Goal: Communication & Community: Answer question/provide support

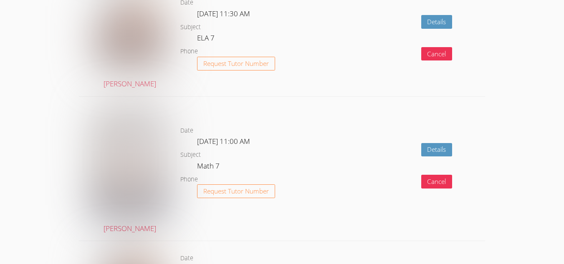
scroll to position [824, 0]
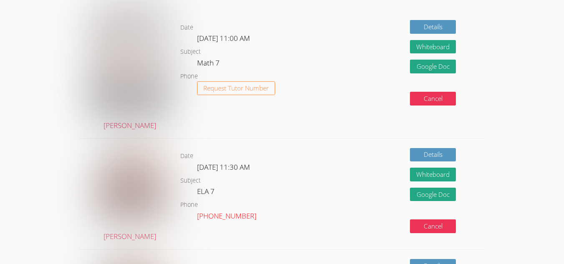
scroll to position [332, 0]
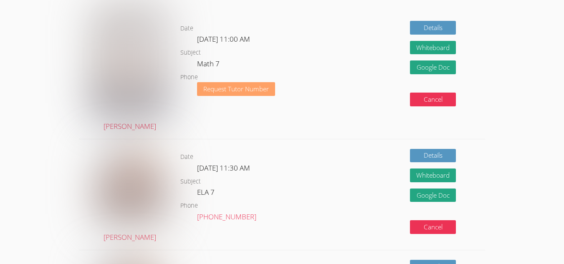
click at [262, 84] on button "Request Tutor Number" at bounding box center [236, 89] width 78 height 14
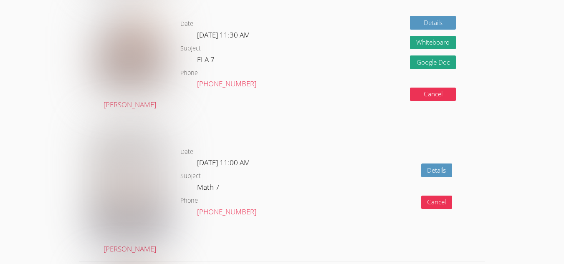
scroll to position [575, 0]
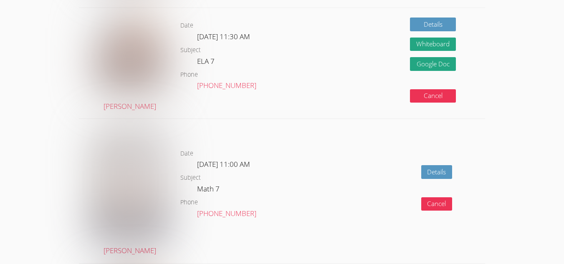
click at [411, 170] on div "Details Cancel" at bounding box center [404, 191] width 162 height 144
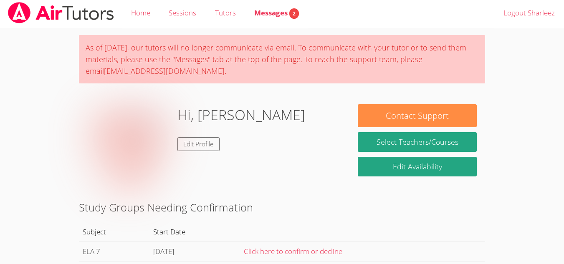
scroll to position [0, 0]
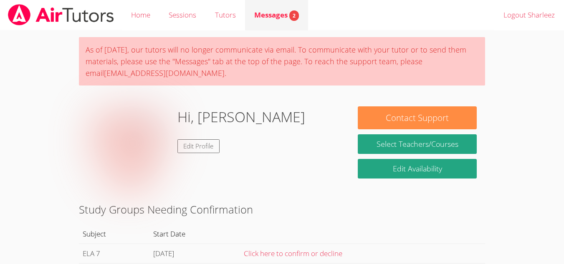
click at [287, 25] on link "Messages 2" at bounding box center [276, 15] width 63 height 30
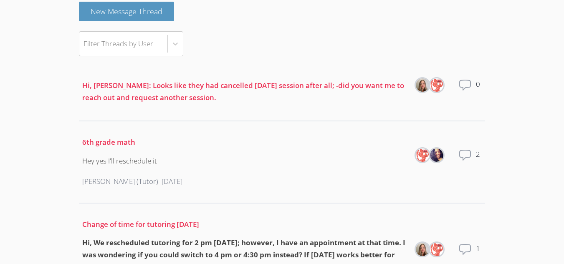
scroll to position [85, 0]
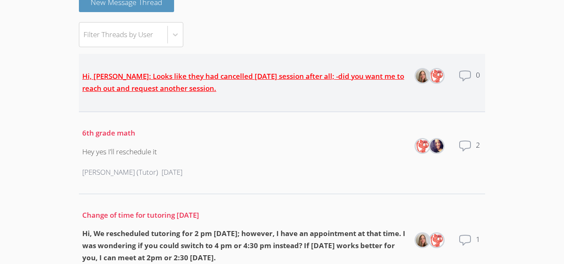
click at [149, 83] on link "Hi, Sharleez: Looks like they had cancelled this Thursday's session after all; …" at bounding box center [243, 82] width 322 height 22
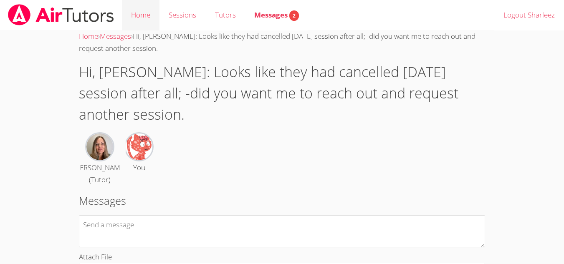
click at [148, 13] on link "Home" at bounding box center [141, 15] width 38 height 30
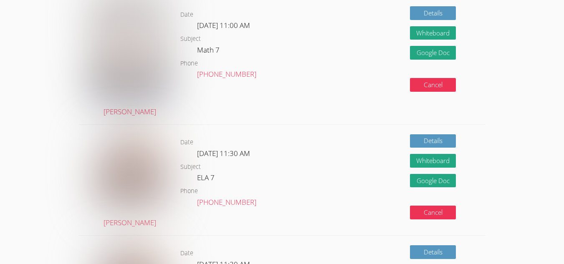
scroll to position [319, 0]
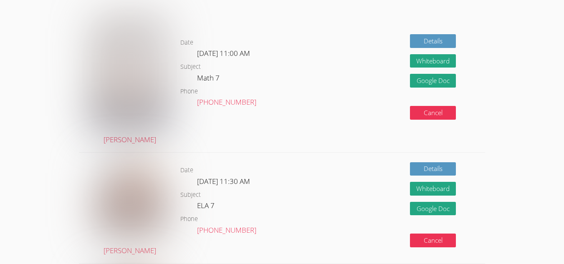
click at [262, 120] on dl "Date Mon Aug 25, 11:00 AM Subject Math 7 Phone (508) 687-5247" at bounding box center [251, 81] width 142 height 86
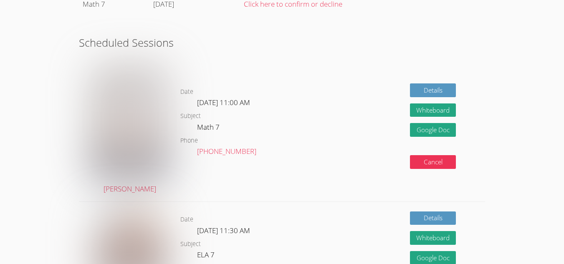
scroll to position [269, 0]
click at [225, 155] on link "[PHONE_NUMBER]" at bounding box center [226, 152] width 59 height 10
click at [213, 155] on link "[PHONE_NUMBER]" at bounding box center [226, 152] width 59 height 10
click at [222, 156] on link "[PHONE_NUMBER]" at bounding box center [226, 152] width 59 height 10
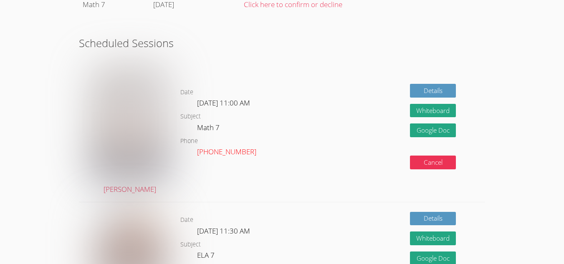
click at [222, 156] on link "[PHONE_NUMBER]" at bounding box center [226, 152] width 59 height 10
click at [133, 141] on img at bounding box center [129, 122] width 76 height 116
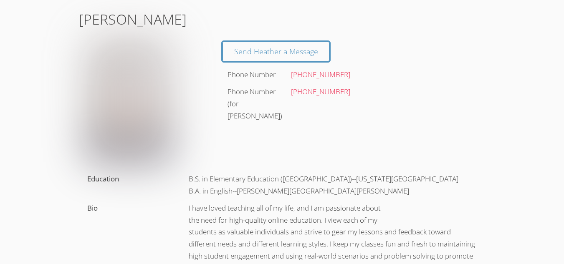
scroll to position [59, 0]
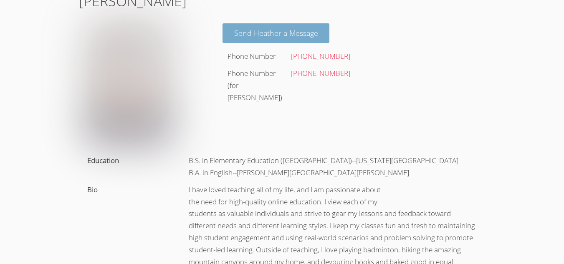
click at [292, 31] on link "Send Heather a Message" at bounding box center [276, 33] width 107 height 20
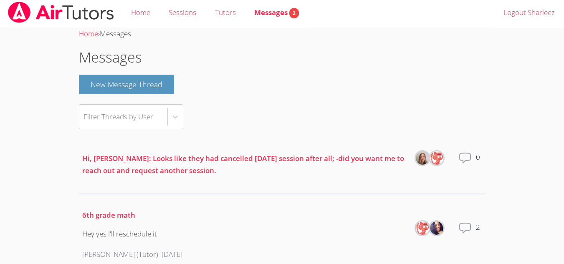
scroll to position [1, 0]
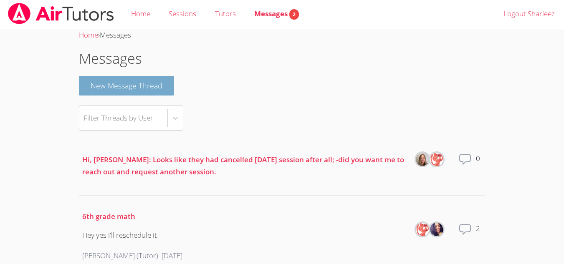
click at [168, 83] on button "New Message Thread" at bounding box center [126, 86] width 95 height 20
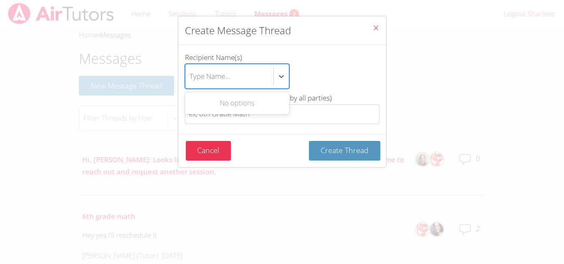
click at [200, 77] on div "Type Name..." at bounding box center [210, 76] width 41 height 12
click at [190, 77] on input "Recipient Name(s) Use Up and Down to choose options, press Enter to select the …" at bounding box center [190, 76] width 1 height 19
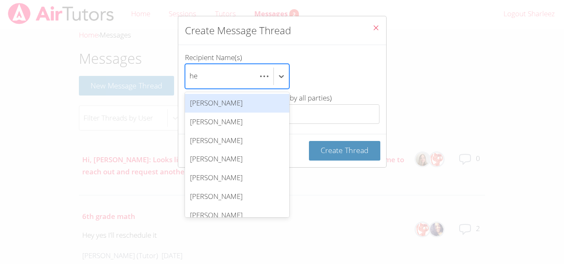
scroll to position [0, 0]
type input "hea"
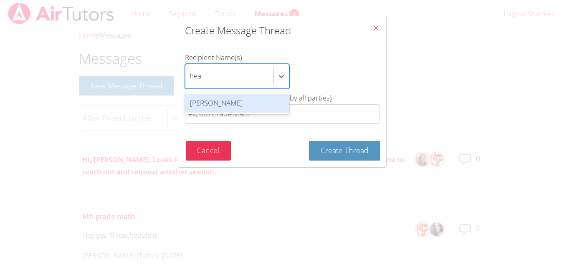
click at [216, 102] on div "[PERSON_NAME]" at bounding box center [237, 103] width 104 height 19
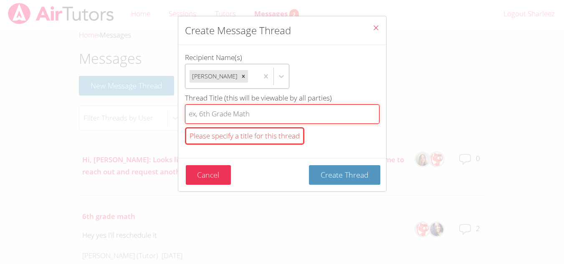
click at [226, 110] on input "Thread Title (this will be viewable by all parties) Please specify a title for …" at bounding box center [282, 114] width 195 height 20
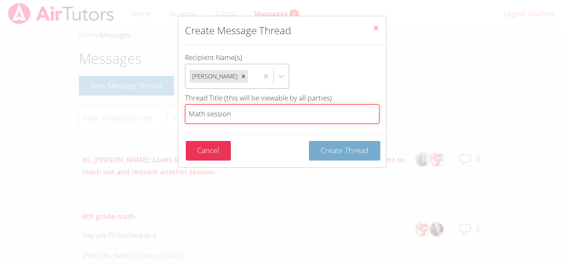
type input "Math session"
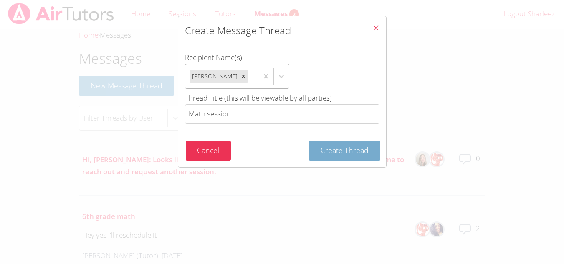
click at [324, 147] on span "Create Thread" at bounding box center [345, 150] width 48 height 10
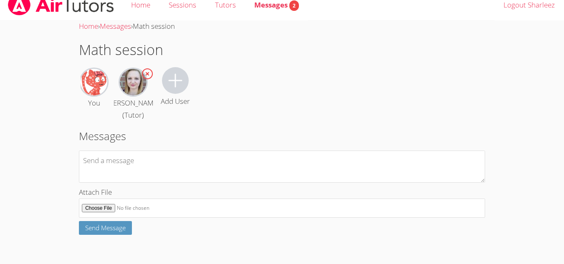
scroll to position [22, 0]
click at [30, 152] on body "Home Sessions Tutors Messages 2 Logout Sharleez Home › Messages › Math session …" at bounding box center [282, 122] width 564 height 264
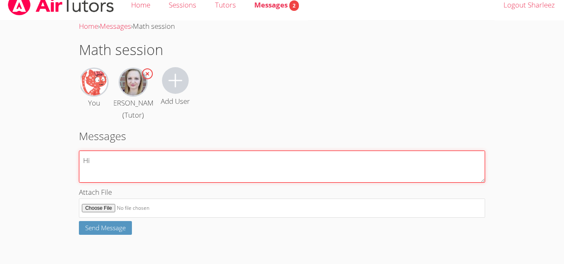
click at [335, 151] on textarea "Hi" at bounding box center [282, 167] width 406 height 32
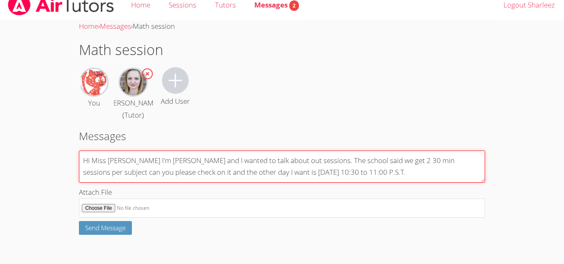
drag, startPoint x: 150, startPoint y: 160, endPoint x: 139, endPoint y: 158, distance: 11.5
click at [139, 158] on textarea "Hi Miss Heather I'm sharleez and I wanted to talk about out sessions. The schoo…" at bounding box center [282, 167] width 406 height 32
click at [150, 160] on textarea "Hi Miss Heather I'm sharleez and I wanted to talk about out sessions. The schoo…" at bounding box center [282, 167] width 406 height 32
type textarea "Hi Miss [PERSON_NAME] I'm [PERSON_NAME] and I wanted to talk about out sessions…"
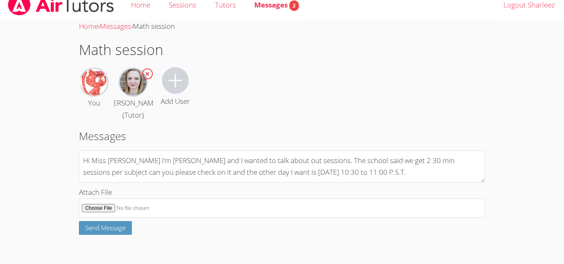
click at [272, 96] on div "You Heather Shaffer (Tutor) Add User" at bounding box center [282, 94] width 406 height 54
click at [120, 229] on span "Send Message" at bounding box center [105, 228] width 41 height 8
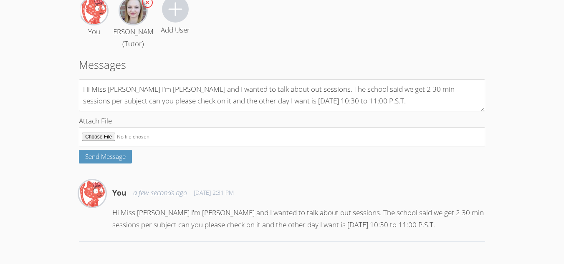
scroll to position [0, 0]
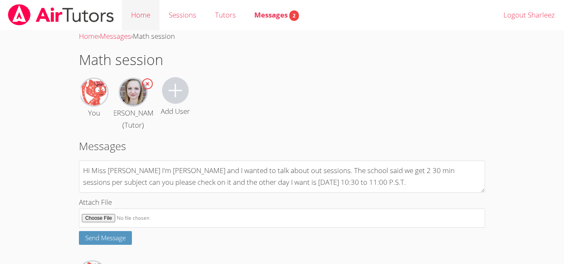
click at [144, 14] on link "Home" at bounding box center [141, 15] width 38 height 30
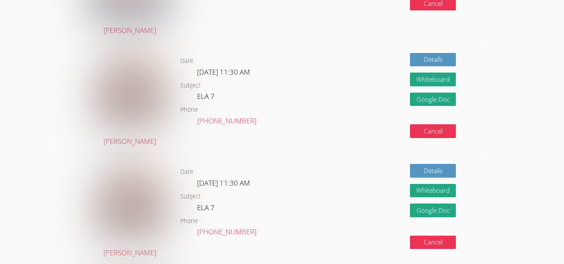
scroll to position [423, 0]
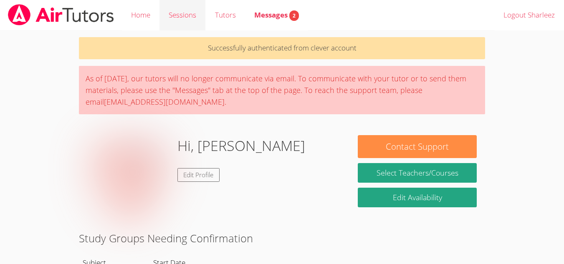
click at [178, 23] on link "Sessions" at bounding box center [183, 15] width 46 height 30
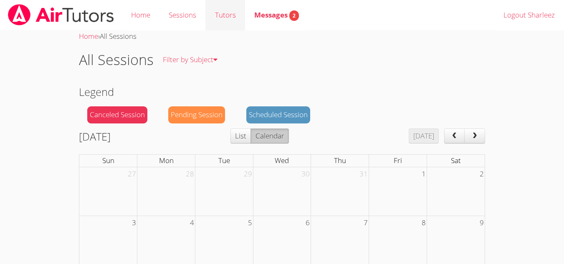
click at [226, 10] on link "Tutors" at bounding box center [225, 15] width 39 height 30
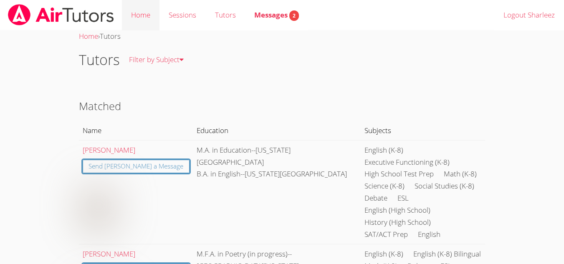
click at [140, 12] on link "Home" at bounding box center [141, 15] width 38 height 30
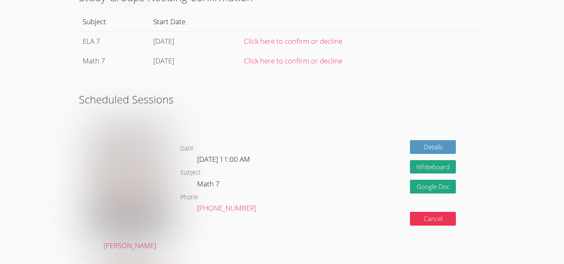
scroll to position [336, 0]
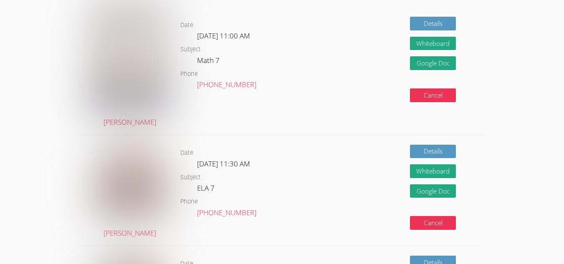
click at [254, 71] on dl "Date Mon Aug 25, 11:00 AM Subject Math 7 Phone (508) 687-5247" at bounding box center [251, 63] width 142 height 86
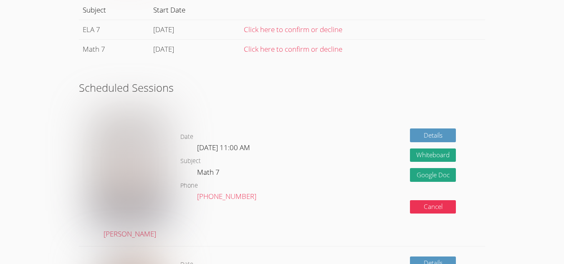
scroll to position [241, 0]
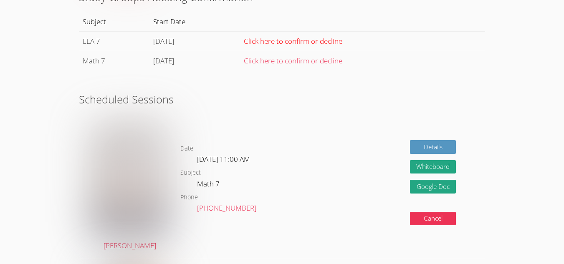
click at [338, 42] on link "Click here to confirm or decline" at bounding box center [293, 41] width 99 height 10
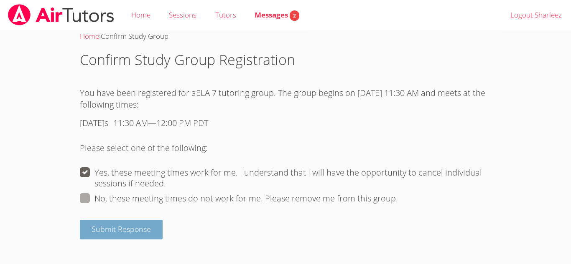
click at [117, 234] on span "Submit Response" at bounding box center [120, 229] width 59 height 10
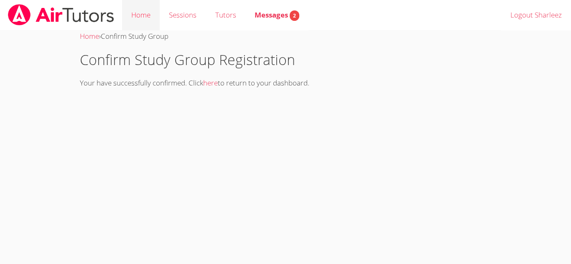
click at [141, 18] on link "Home" at bounding box center [141, 15] width 38 height 30
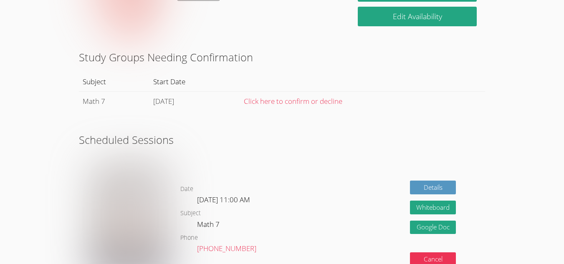
scroll to position [156, 0]
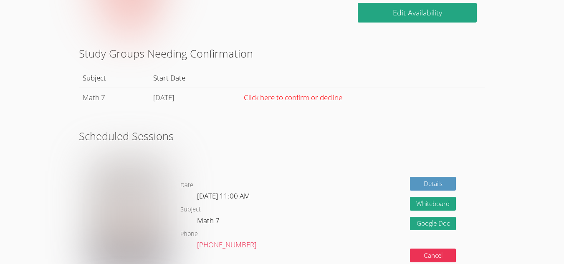
click at [323, 97] on link "Click here to confirm or decline" at bounding box center [293, 98] width 99 height 10
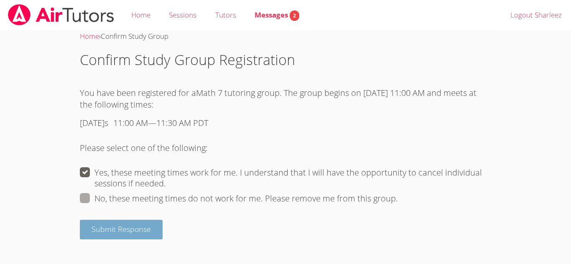
click at [122, 234] on span "Submit Response" at bounding box center [120, 229] width 59 height 10
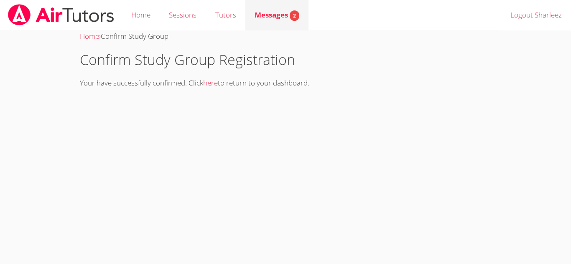
click at [285, 16] on span "Messages 2" at bounding box center [276, 15] width 45 height 10
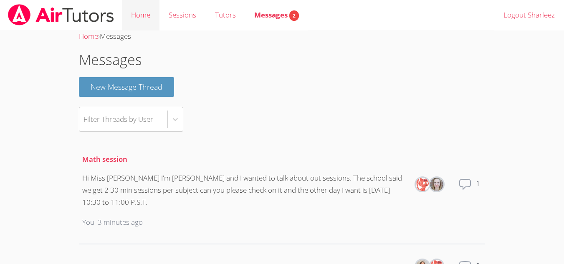
click at [141, 17] on link "Home" at bounding box center [141, 15] width 38 height 30
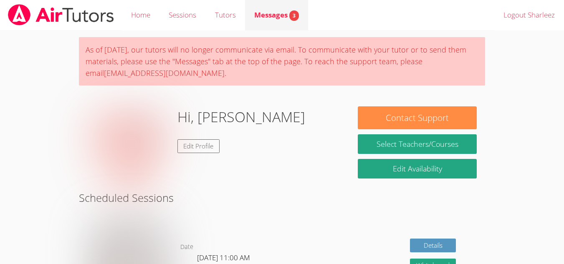
click at [262, 20] on div "Messages 3" at bounding box center [276, 15] width 45 height 12
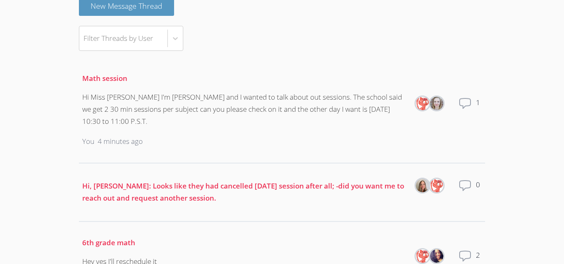
scroll to position [81, 0]
click at [328, 86] on div "Math session Hi Miss Heather I'm Sharleez and I wanted to talk about out sessio…" at bounding box center [244, 110] width 325 height 89
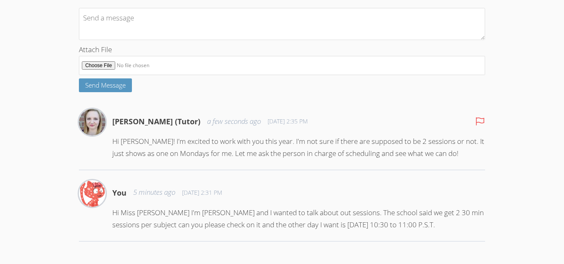
scroll to position [165, 0]
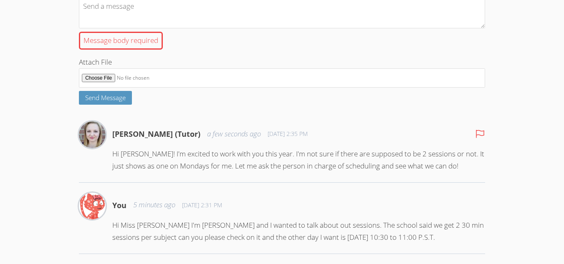
click at [454, 170] on div "[PERSON_NAME] (Tutor) a few seconds ago [DATE] 2:35 PM Hi [PERSON_NAME]! I'm ex…" at bounding box center [282, 152] width 406 height 61
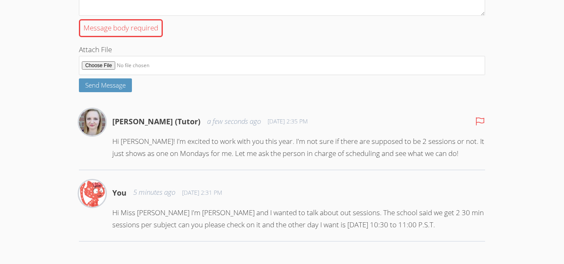
scroll to position [189, 0]
click at [405, 155] on p "Hi [PERSON_NAME]! I'm excited to work with you this year. I'm not sure if there…" at bounding box center [298, 148] width 373 height 24
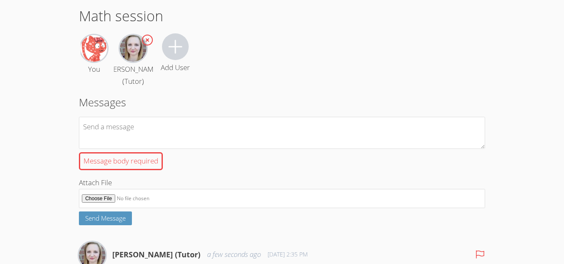
click at [330, 123] on div "Messages Message body required Attach File Send Message" at bounding box center [282, 159] width 406 height 131
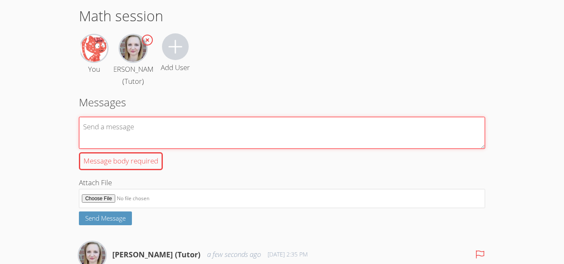
click at [330, 146] on textarea "Message body required" at bounding box center [282, 133] width 406 height 32
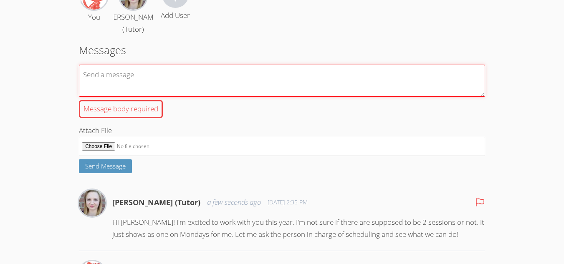
scroll to position [93, 0]
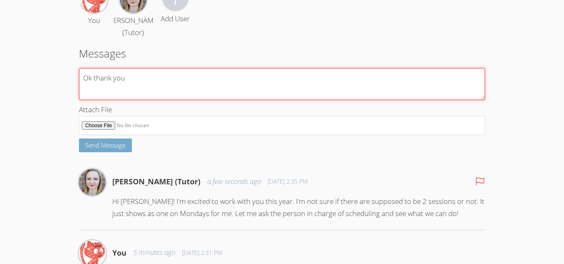
type textarea "Ok thank you"
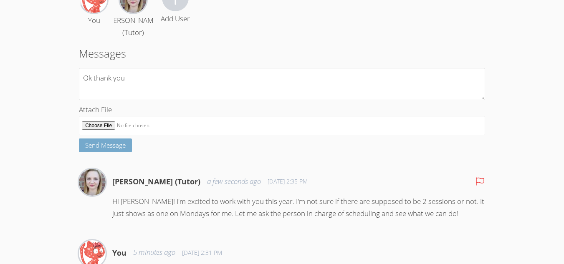
click at [103, 150] on span "Send Message" at bounding box center [105, 145] width 41 height 8
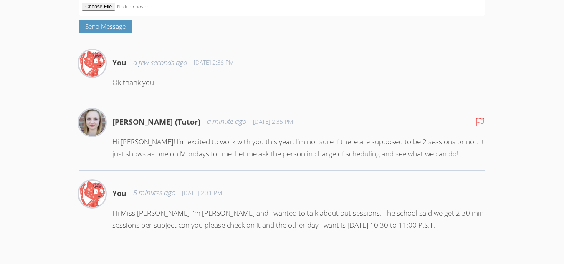
scroll to position [224, 0]
